Goal: Navigation & Orientation: Understand site structure

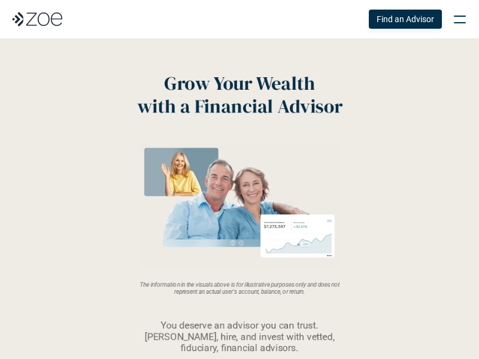
scroll to position [12, 0]
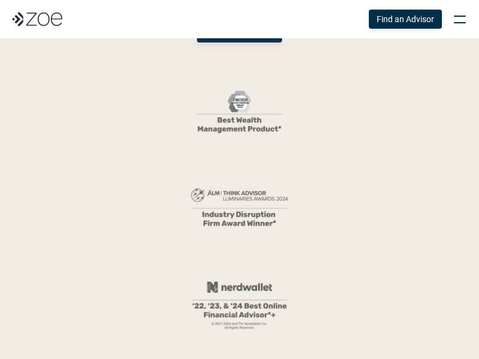
scroll to position [25, 0]
